Goal: Task Accomplishment & Management: Manage account settings

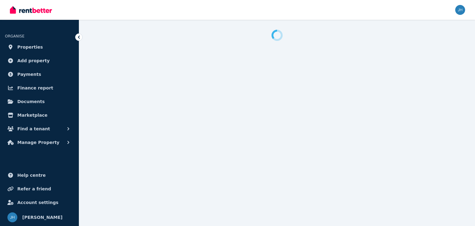
click at [28, 86] on span "Finance report" at bounding box center [35, 87] width 36 height 7
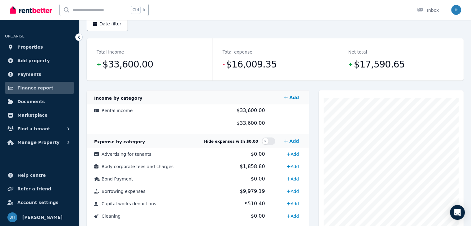
scroll to position [31, 0]
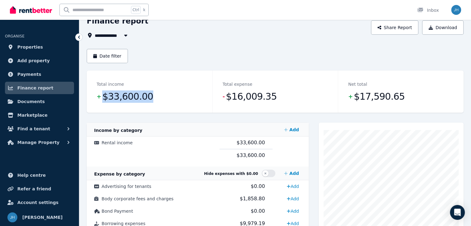
drag, startPoint x: 146, startPoint y: 97, endPoint x: 99, endPoint y: 93, distance: 47.5
click at [99, 93] on dd "+ $33,600.00" at bounding box center [150, 96] width 106 height 12
click at [160, 97] on dd "+ $33,600.00" at bounding box center [150, 96] width 106 height 12
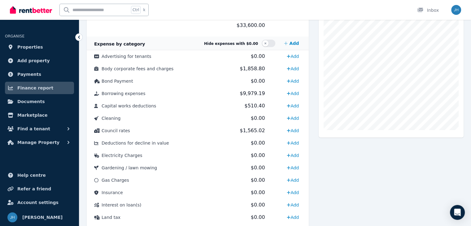
scroll to position [0, 0]
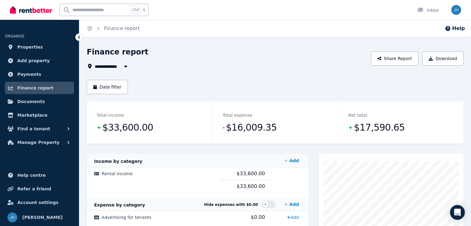
click at [32, 88] on span "Finance report" at bounding box center [35, 87] width 36 height 7
click at [125, 67] on icon "button" at bounding box center [126, 66] width 6 height 5
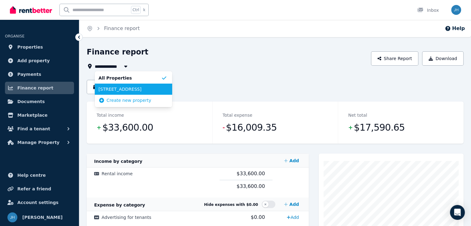
click at [128, 88] on span "[STREET_ADDRESS]" at bounding box center [129, 89] width 63 height 6
type input "**********"
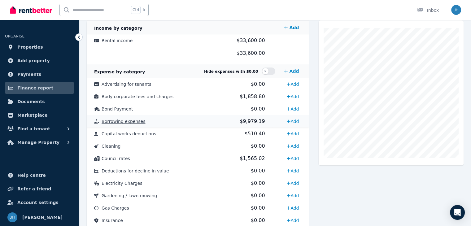
scroll to position [93, 0]
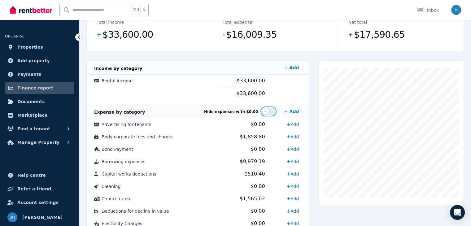
click at [268, 111] on button "button" at bounding box center [269, 111] width 14 height 7
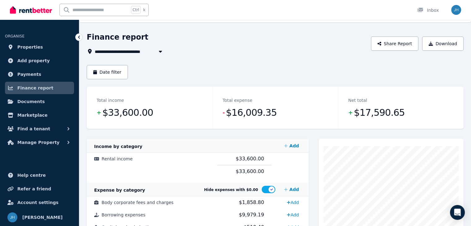
scroll to position [0, 0]
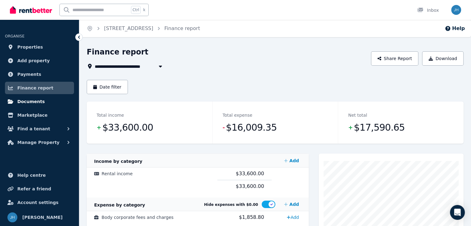
click at [16, 100] on link "Documents" at bounding box center [39, 101] width 69 height 12
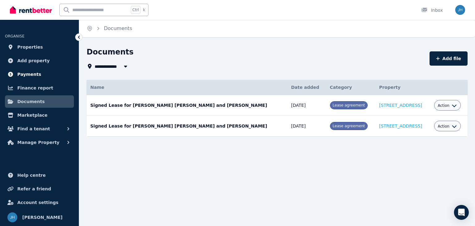
click at [39, 80] on link "Payments" at bounding box center [39, 74] width 69 height 12
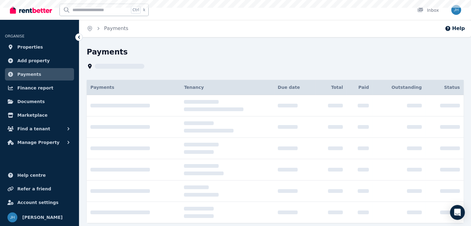
click at [38, 87] on span "Finance report" at bounding box center [35, 87] width 36 height 7
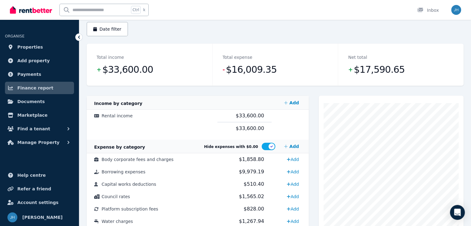
scroll to position [62, 0]
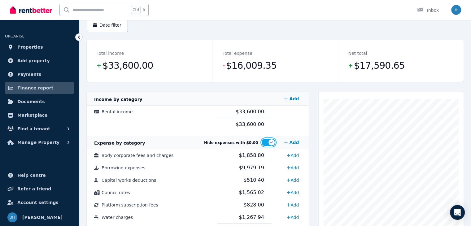
click at [272, 142] on button "button" at bounding box center [269, 142] width 14 height 7
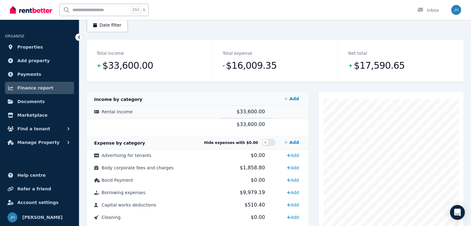
click at [116, 113] on span "Rental income" at bounding box center [117, 111] width 31 height 5
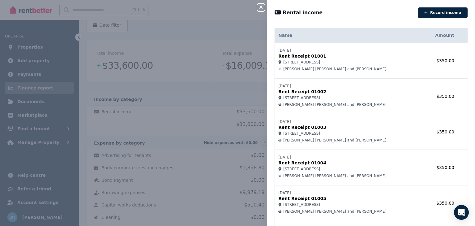
click at [439, 36] on th "Amount" at bounding box center [441, 35] width 34 height 15
click at [260, 8] on icon "button" at bounding box center [260, 7] width 7 height 5
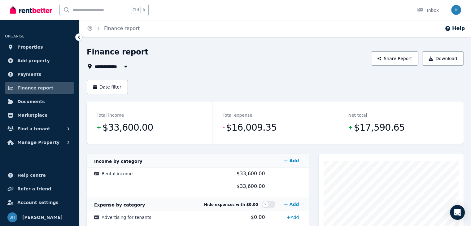
scroll to position [0, 0]
click at [114, 86] on button "Date filter" at bounding box center [107, 87] width 41 height 14
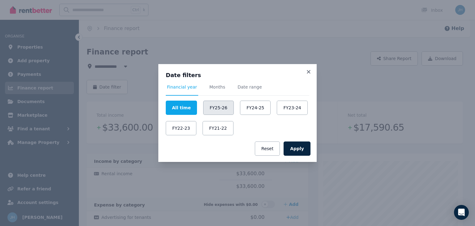
click at [211, 108] on button "FY25-26" at bounding box center [218, 108] width 31 height 14
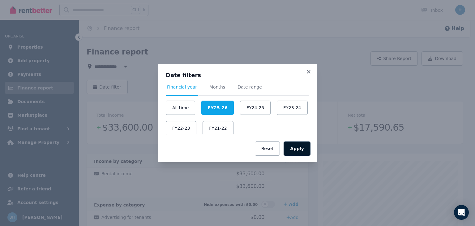
click at [300, 146] on button "Apply" at bounding box center [297, 148] width 27 height 14
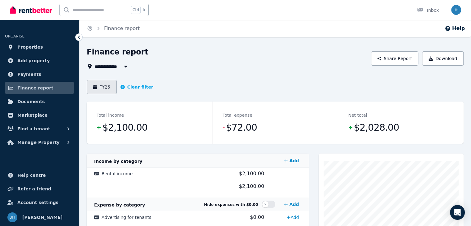
click at [110, 87] on button "FY26" at bounding box center [102, 87] width 30 height 14
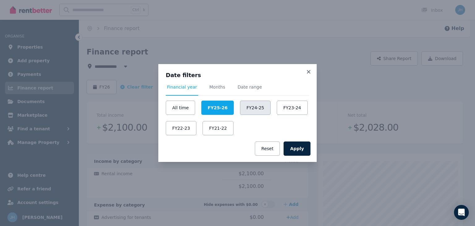
click at [247, 106] on button "FY24-25" at bounding box center [255, 108] width 31 height 14
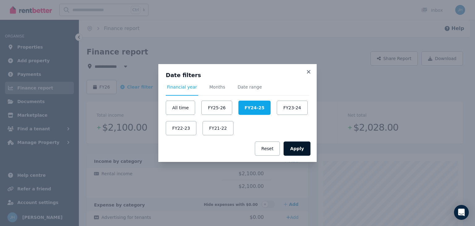
click at [297, 151] on button "Apply" at bounding box center [297, 148] width 27 height 14
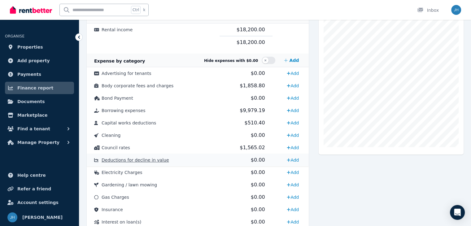
scroll to position [155, 0]
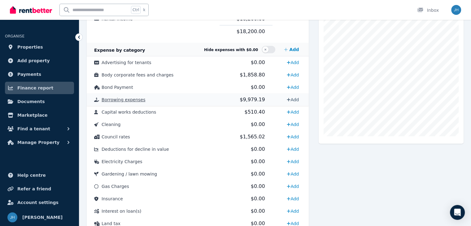
click at [284, 99] on link "Add" at bounding box center [292, 100] width 17 height 10
select select "**********"
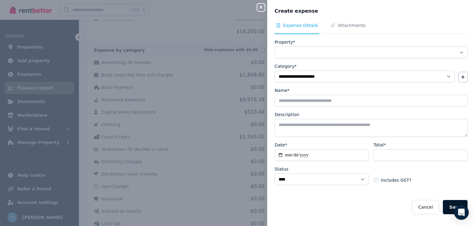
click at [447, 204] on button "Save" at bounding box center [455, 207] width 25 height 14
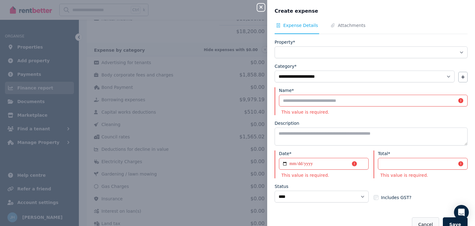
click at [420, 218] on button "Cancel" at bounding box center [425, 224] width 27 height 14
select select
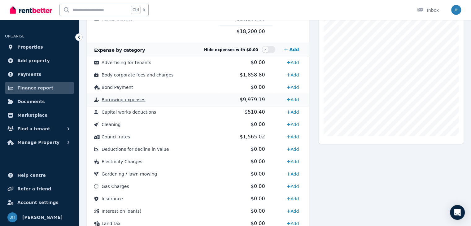
drag, startPoint x: 234, startPoint y: 99, endPoint x: 222, endPoint y: 98, distance: 11.8
click at [222, 98] on td "$9,979.19" at bounding box center [245, 99] width 53 height 12
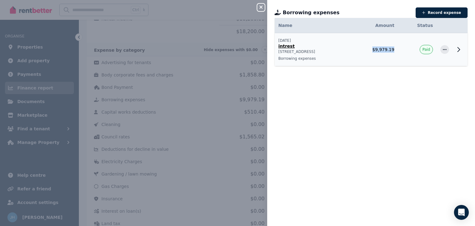
drag, startPoint x: 399, startPoint y: 49, endPoint x: 378, endPoint y: 50, distance: 21.7
click at [378, 50] on td "$9,979.19" at bounding box center [373, 49] width 49 height 33
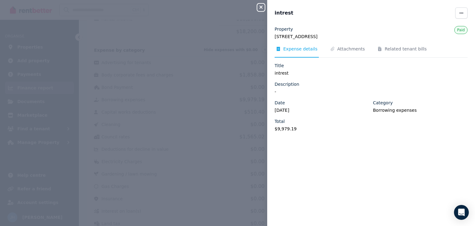
copy td "$9,979.19"
click at [241, 58] on div "Close panel intrest Property [STREET_ADDRESS] Expense details Attachments Relat…" at bounding box center [237, 113] width 475 height 226
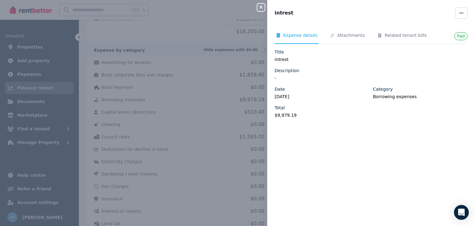
click at [259, 8] on icon "button" at bounding box center [260, 7] width 7 height 5
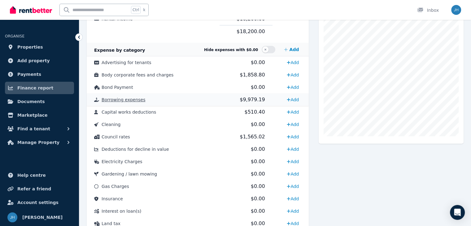
click at [134, 100] on span "Borrowing expenses" at bounding box center [124, 99] width 44 height 5
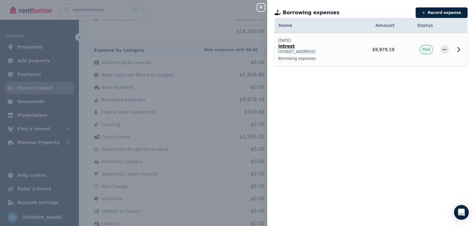
click at [456, 49] on icon at bounding box center [458, 49] width 7 height 7
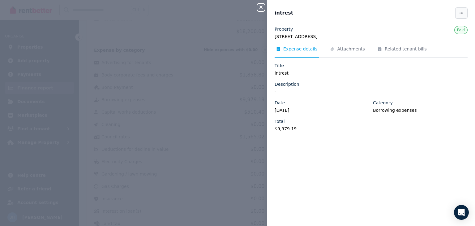
click at [456, 13] on span "button" at bounding box center [462, 12] width 12 height 11
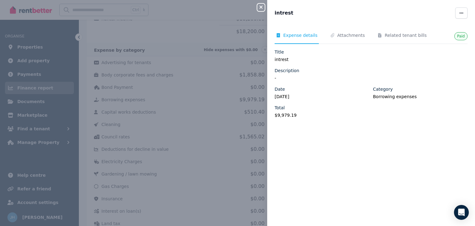
click at [261, 5] on icon "button" at bounding box center [260, 7] width 7 height 5
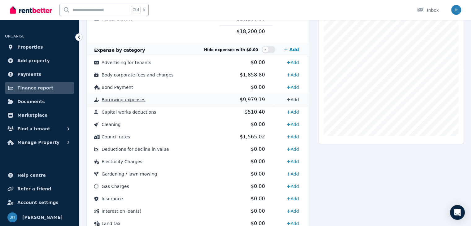
click at [289, 99] on icon at bounding box center [289, 99] width 4 height 4
select select "**********"
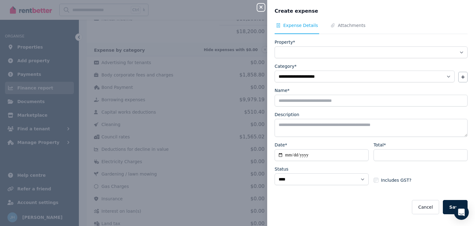
click at [260, 9] on icon "button" at bounding box center [260, 7] width 7 height 5
select select
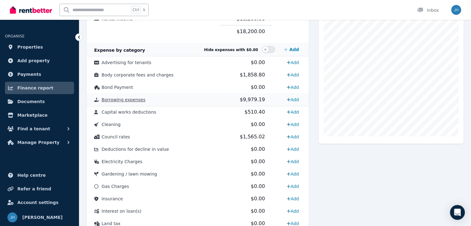
click at [249, 100] on span "$9,979.19" at bounding box center [252, 100] width 25 height 6
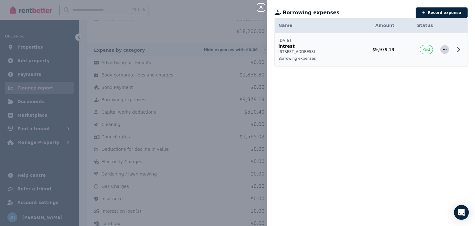
click at [441, 49] on span "button" at bounding box center [445, 49] width 9 height 9
click at [413, 80] on span "Delete expense" at bounding box center [425, 78] width 40 height 7
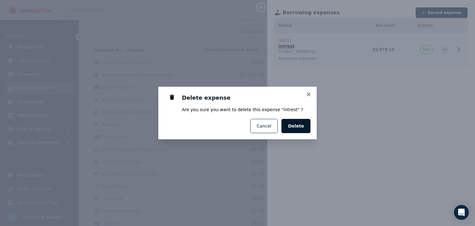
click at [300, 129] on button "Delete" at bounding box center [296, 126] width 29 height 14
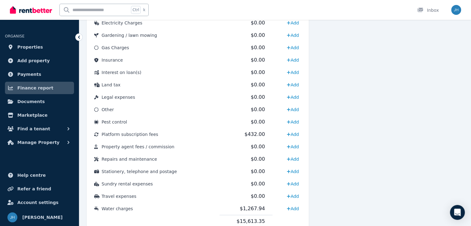
scroll to position [309, 0]
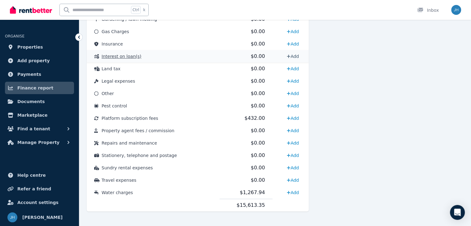
click at [294, 56] on link "Add" at bounding box center [292, 56] width 17 height 10
select select "**********"
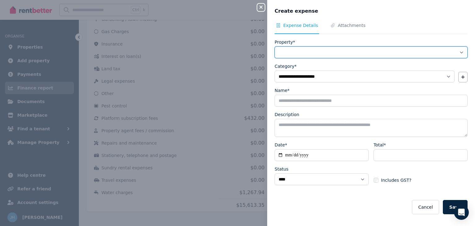
click at [314, 52] on select "**********" at bounding box center [371, 52] width 193 height 12
select select "**********"
click at [275, 46] on select "**********" at bounding box center [371, 52] width 193 height 12
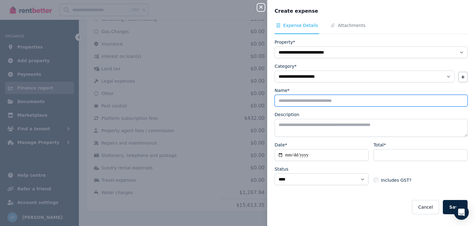
click at [306, 98] on input "Name*" at bounding box center [371, 101] width 193 height 12
type input "**********"
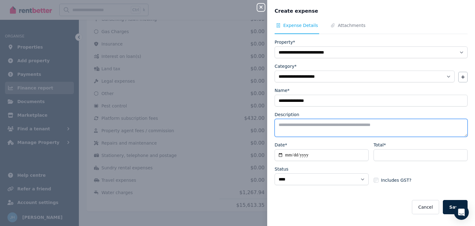
click at [304, 126] on textarea "Description" at bounding box center [371, 128] width 193 height 18
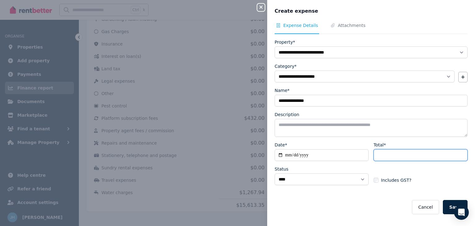
click at [395, 153] on input "Total*" at bounding box center [421, 155] width 94 height 12
paste input "*******"
type input "*******"
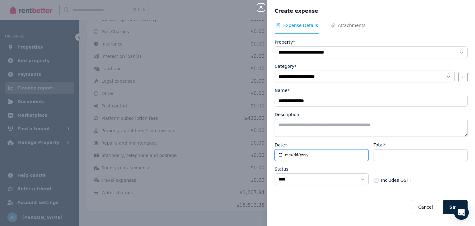
drag, startPoint x: 315, startPoint y: 151, endPoint x: 318, endPoint y: 149, distance: 3.7
click at [315, 151] on input "Date*" at bounding box center [322, 155] width 94 height 12
type input "**********"
drag, startPoint x: 320, startPoint y: 156, endPoint x: 288, endPoint y: 150, distance: 32.4
click at [288, 152] on input "**********" at bounding box center [322, 155] width 94 height 12
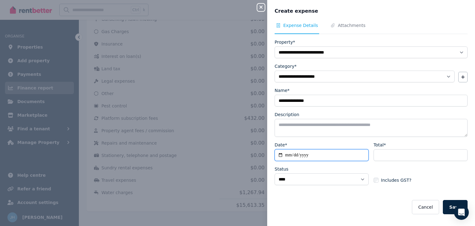
click at [293, 151] on input "**********" at bounding box center [322, 155] width 94 height 12
type input "**********"
click at [452, 201] on button "Save" at bounding box center [455, 207] width 25 height 14
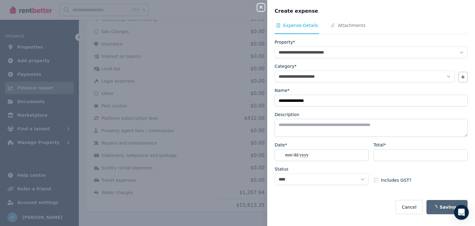
select select
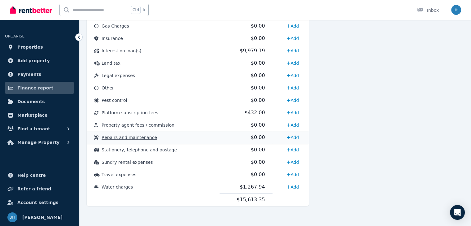
scroll to position [316, 0]
click at [257, 111] on td "$432.00" at bounding box center [245, 112] width 53 height 12
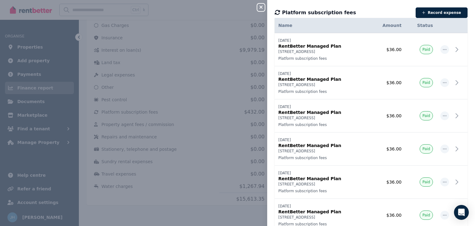
click at [262, 8] on icon "button" at bounding box center [261, 7] width 3 height 3
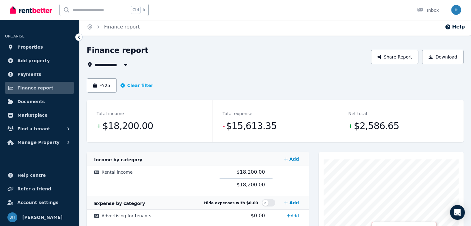
scroll to position [0, 0]
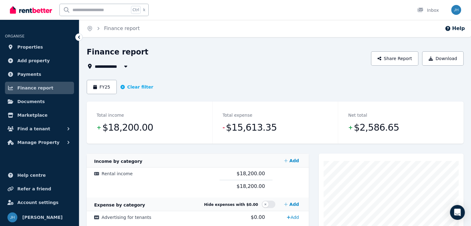
click at [321, 64] on div "**********" at bounding box center [227, 66] width 280 height 7
